Goal: Task Accomplishment & Management: Use online tool/utility

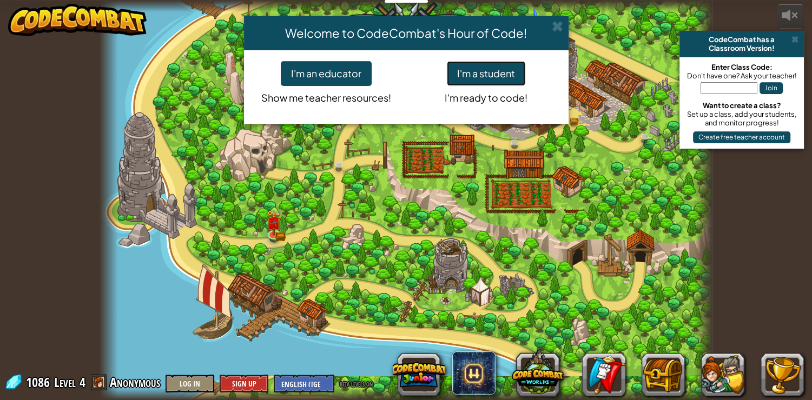
click at [495, 70] on button "I'm a student" at bounding box center [486, 73] width 78 height 25
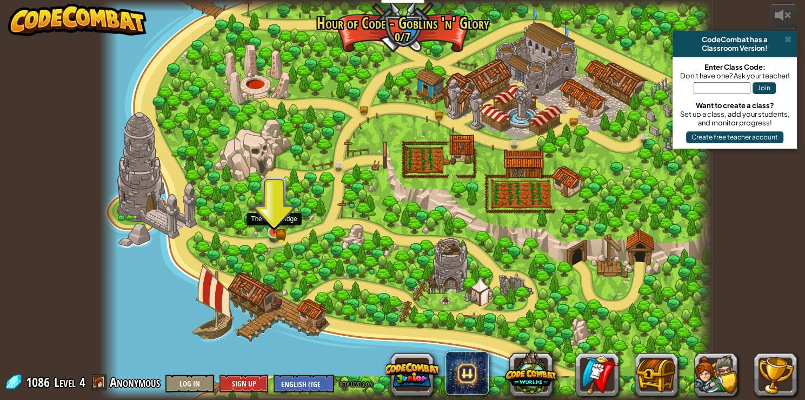
click at [280, 227] on img at bounding box center [274, 217] width 15 height 34
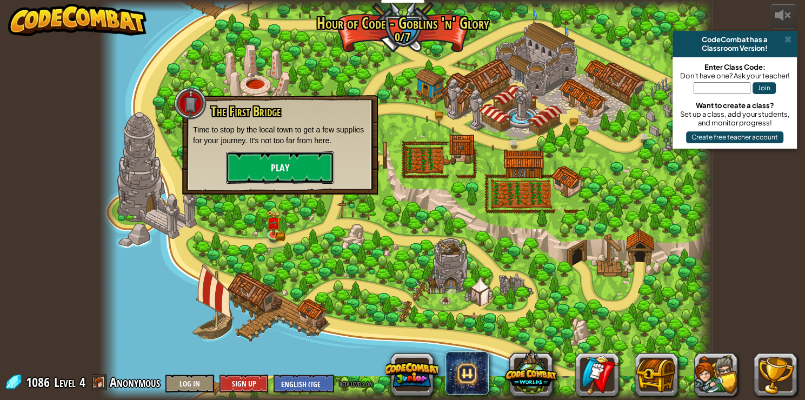
click at [296, 165] on button "Play" at bounding box center [280, 167] width 108 height 32
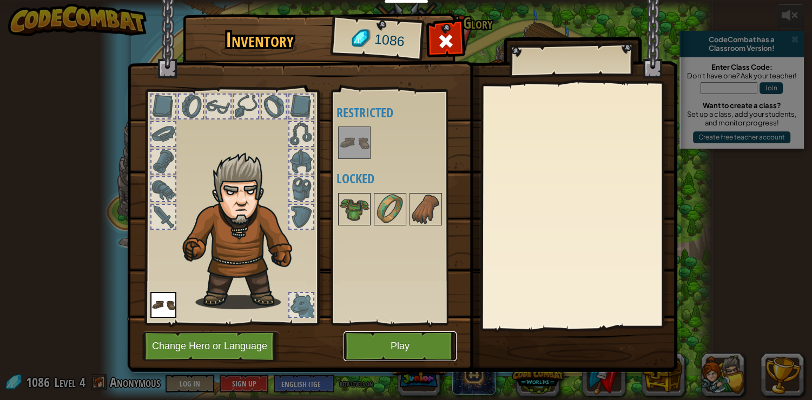
click at [411, 340] on button "Play" at bounding box center [399, 347] width 113 height 30
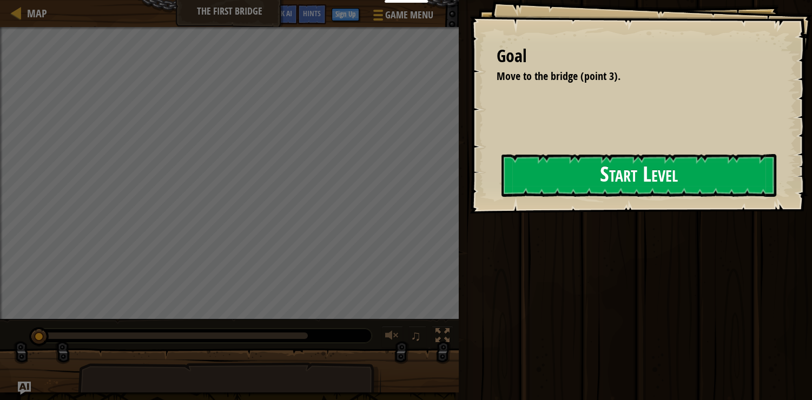
click at [614, 180] on button "Start Level" at bounding box center [638, 175] width 275 height 43
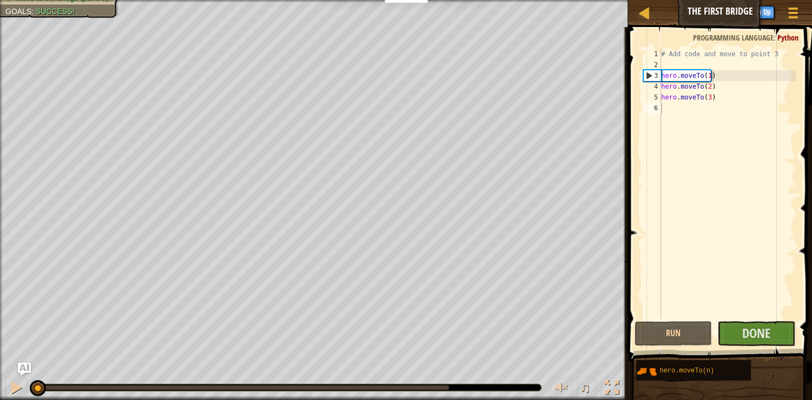
drag, startPoint x: 705, startPoint y: 228, endPoint x: 703, endPoint y: 236, distance: 7.7
click at [705, 229] on div "# Add code and move to point 3 hero . moveTo ( 1 ) hero . moveTo ( 2 ) hero . m…" at bounding box center [727, 195] width 137 height 292
click at [642, 19] on div at bounding box center [644, 13] width 14 height 14
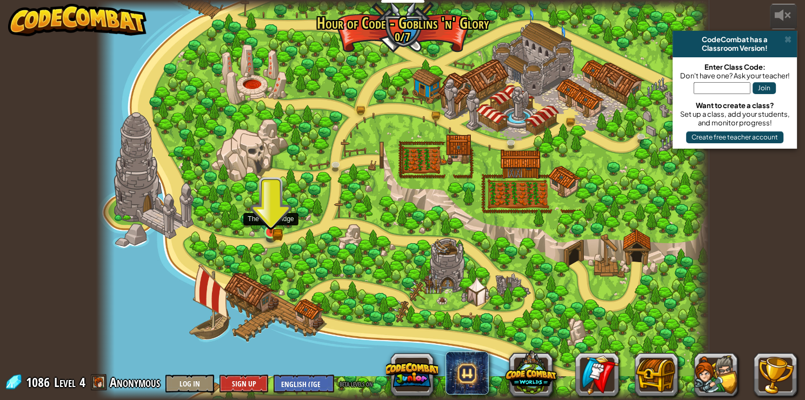
click at [271, 225] on img at bounding box center [270, 217] width 15 height 34
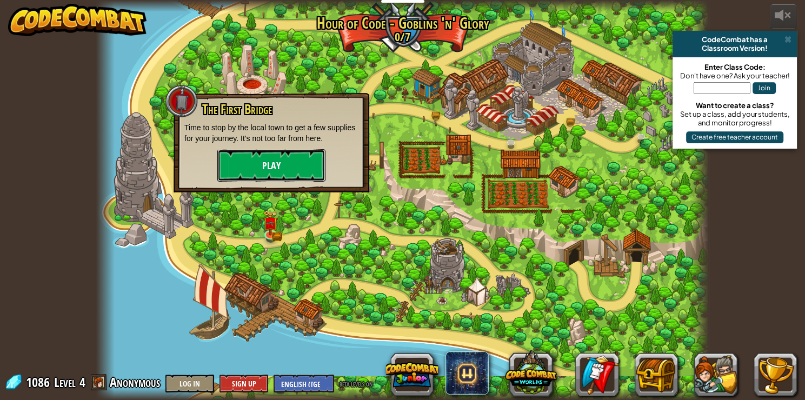
click at [286, 165] on button "Play" at bounding box center [271, 165] width 108 height 32
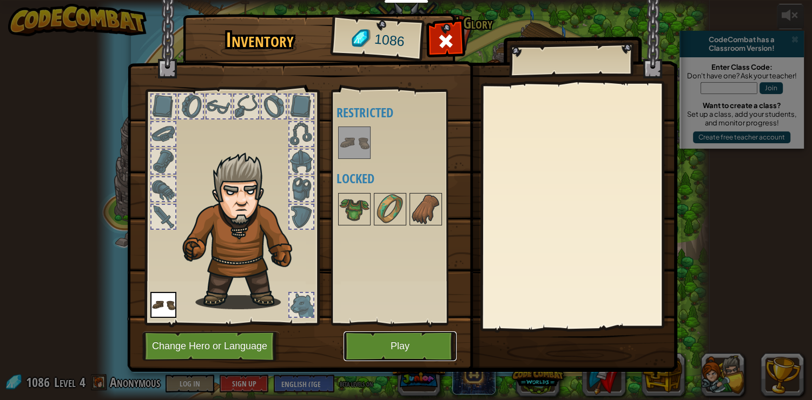
click at [415, 340] on button "Play" at bounding box center [399, 347] width 113 height 30
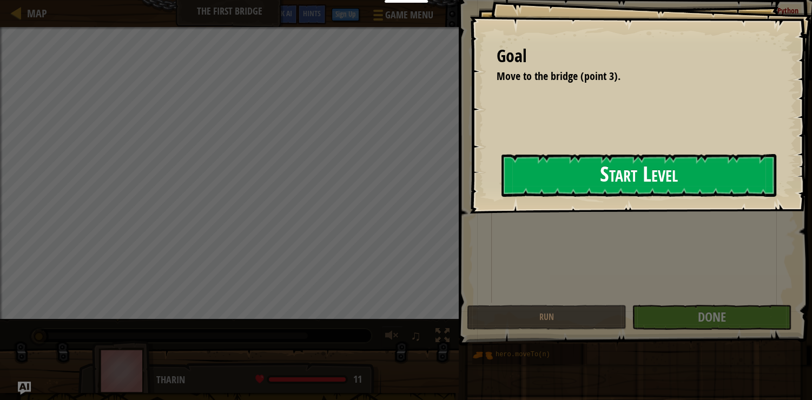
click at [506, 182] on button "Start Level" at bounding box center [638, 175] width 275 height 43
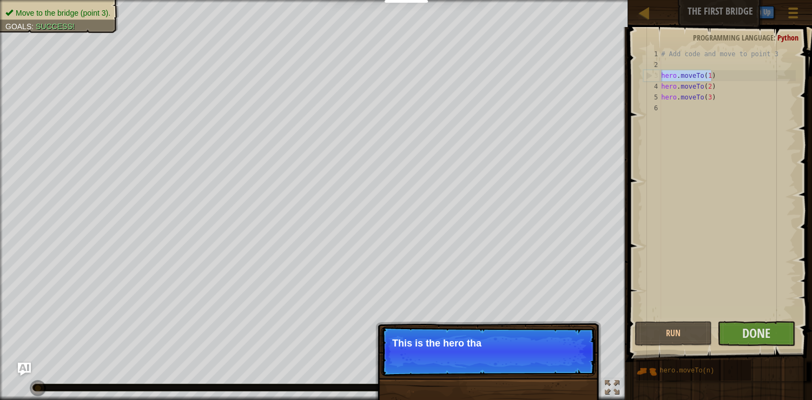
drag, startPoint x: 714, startPoint y: 76, endPoint x: 648, endPoint y: 75, distance: 65.5
click at [648, 75] on div "1 2 3 4 5 6 # Add code and move to point 3 hero . moveTo ( 1 ) hero . moveTo ( …" at bounding box center [718, 184] width 155 height 270
type textarea "hero.moveTo(1)"
